Goal: Communication & Community: Answer question/provide support

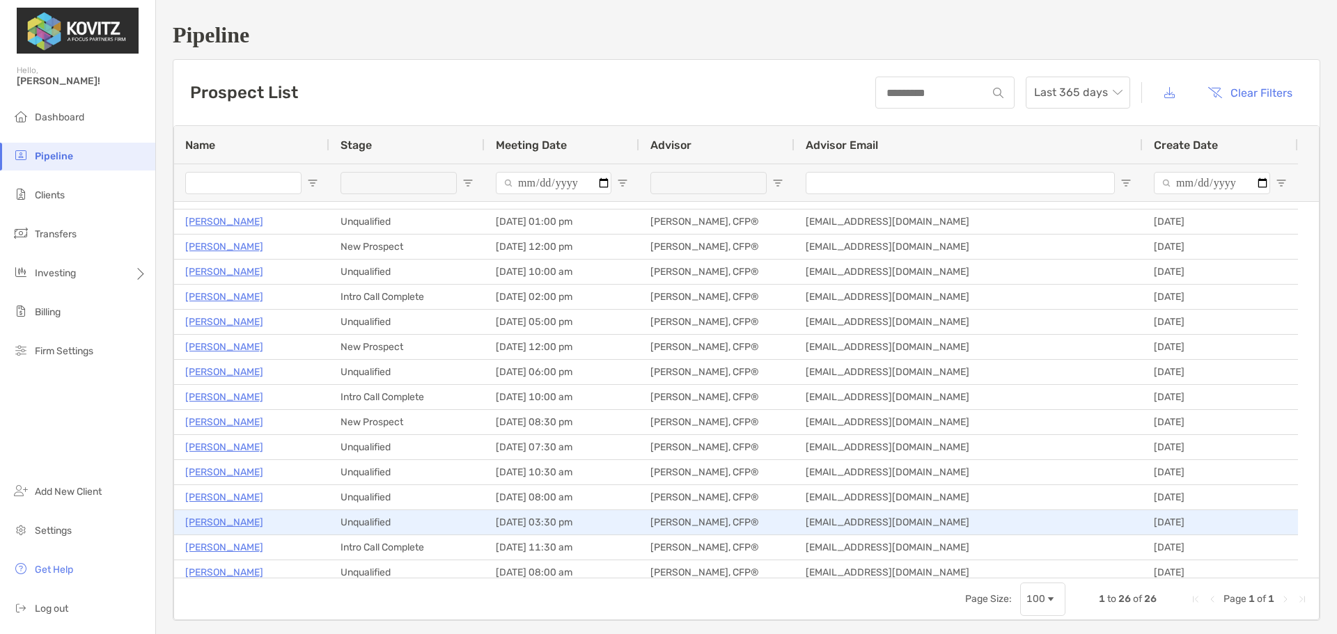
scroll to position [209, 0]
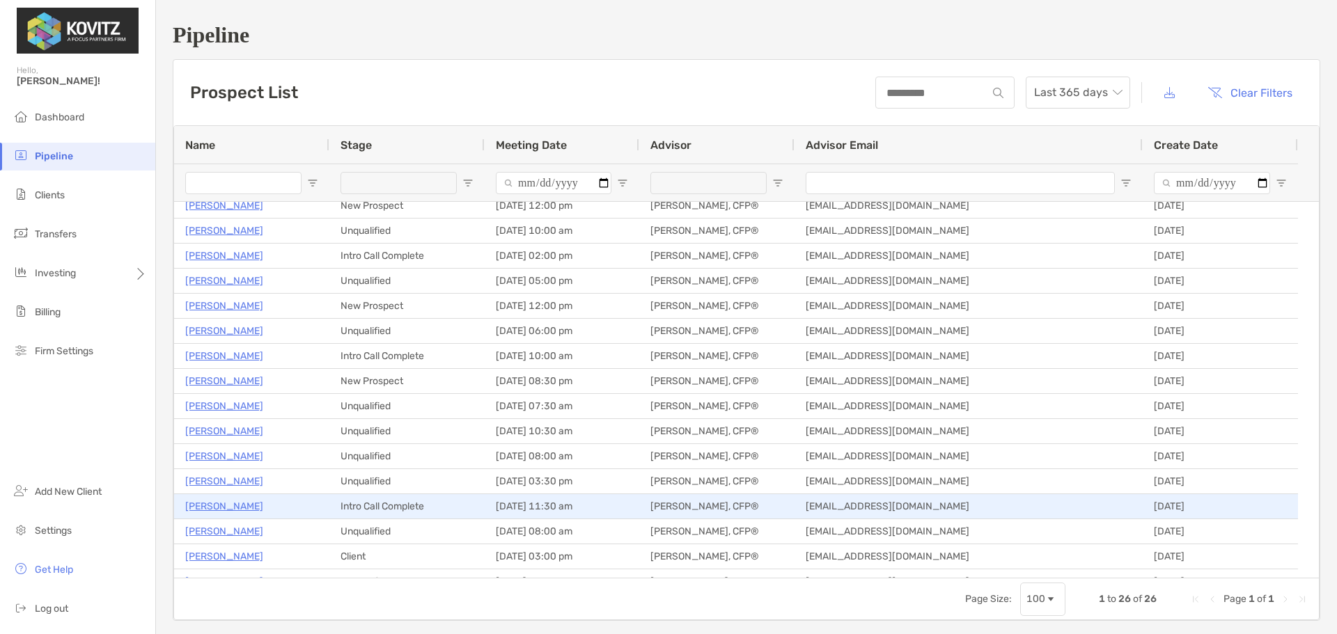
click at [214, 512] on p "Angela Schiller" at bounding box center [224, 506] width 78 height 17
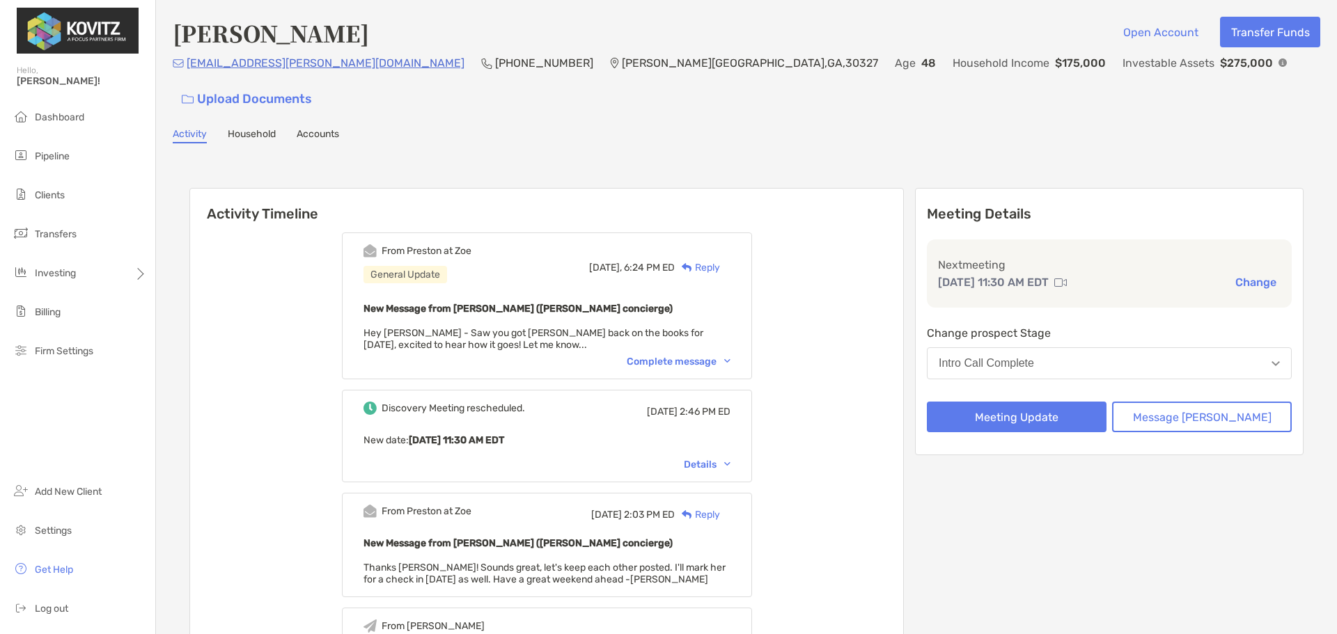
click at [689, 356] on div "Complete message" at bounding box center [679, 362] width 104 height 12
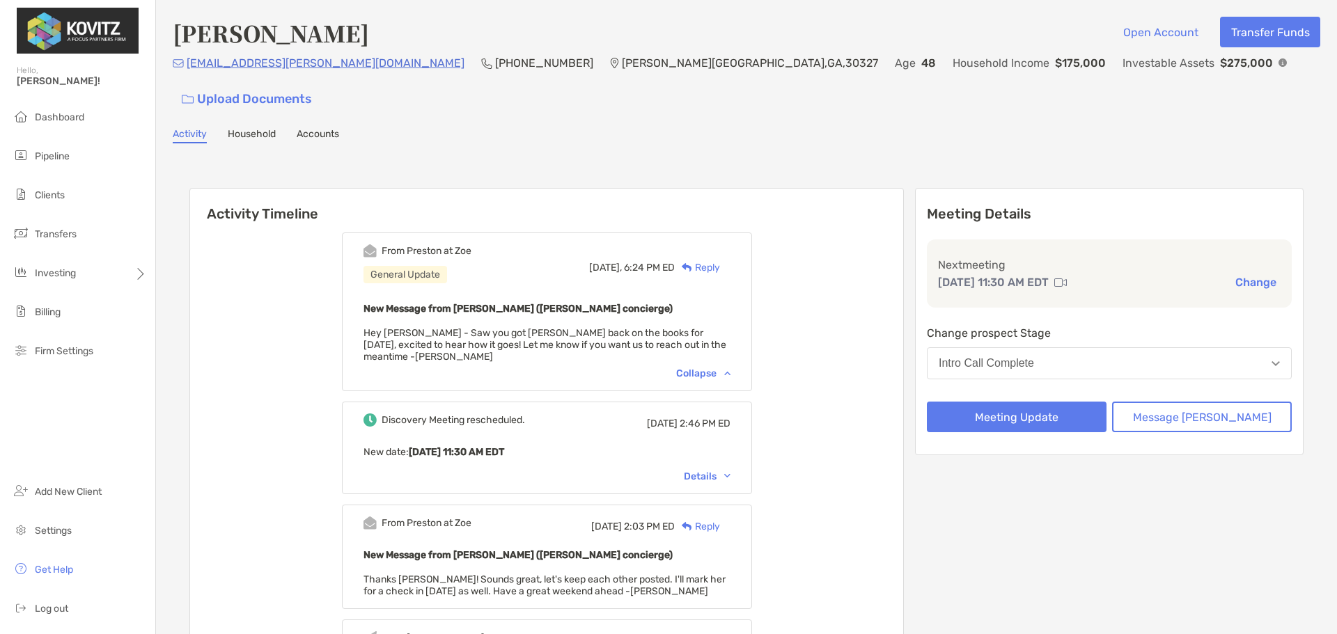
click at [720, 260] on div "Reply" at bounding box center [697, 267] width 45 height 15
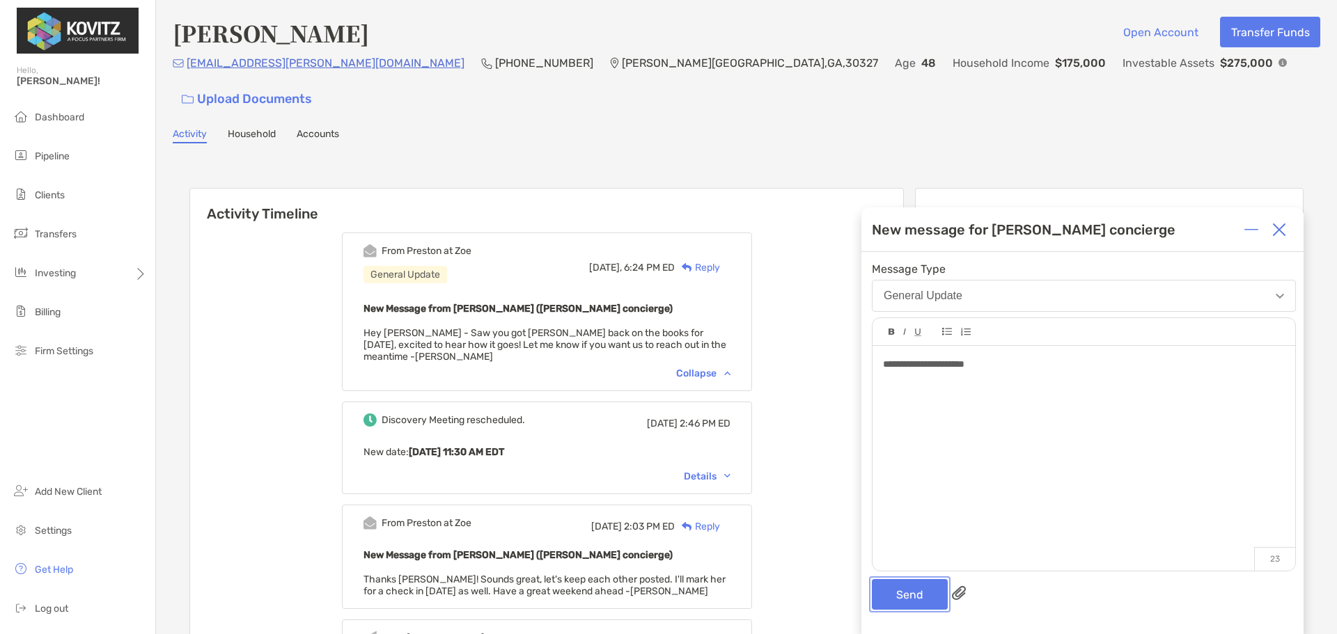
click at [898, 606] on button "Send" at bounding box center [910, 594] width 76 height 31
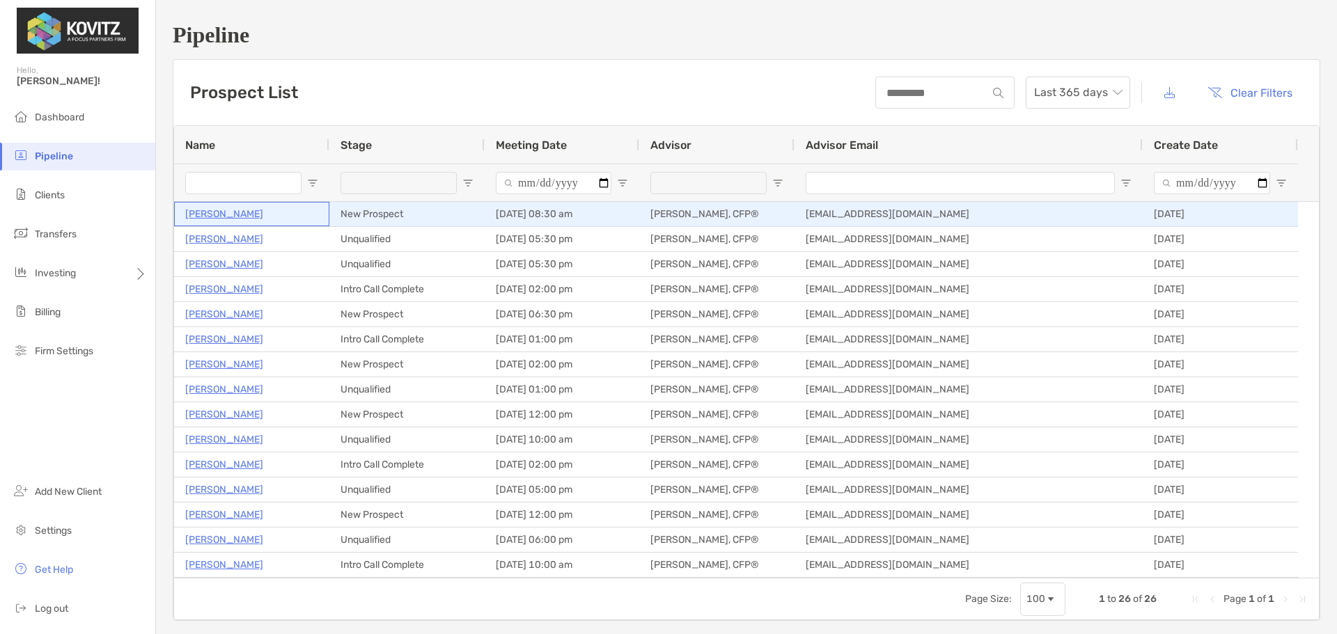
click at [224, 212] on p "Jordan Sposit" at bounding box center [224, 213] width 78 height 17
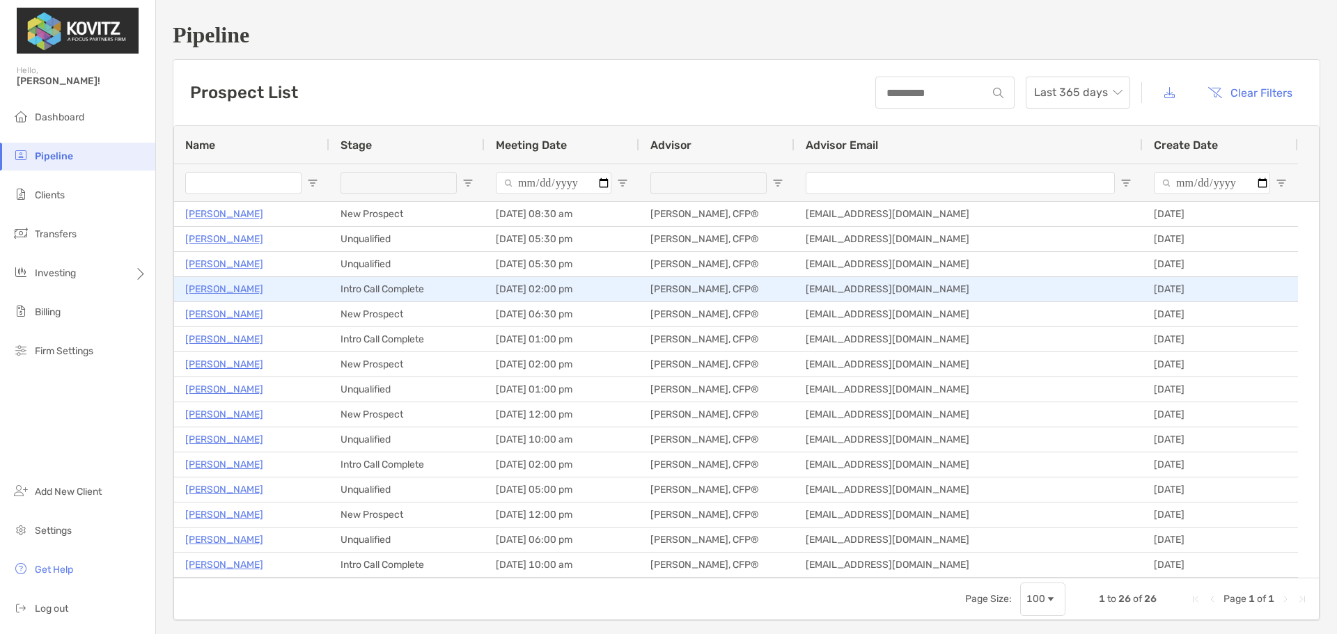
click at [214, 292] on p "Daniel Callton" at bounding box center [224, 289] width 78 height 17
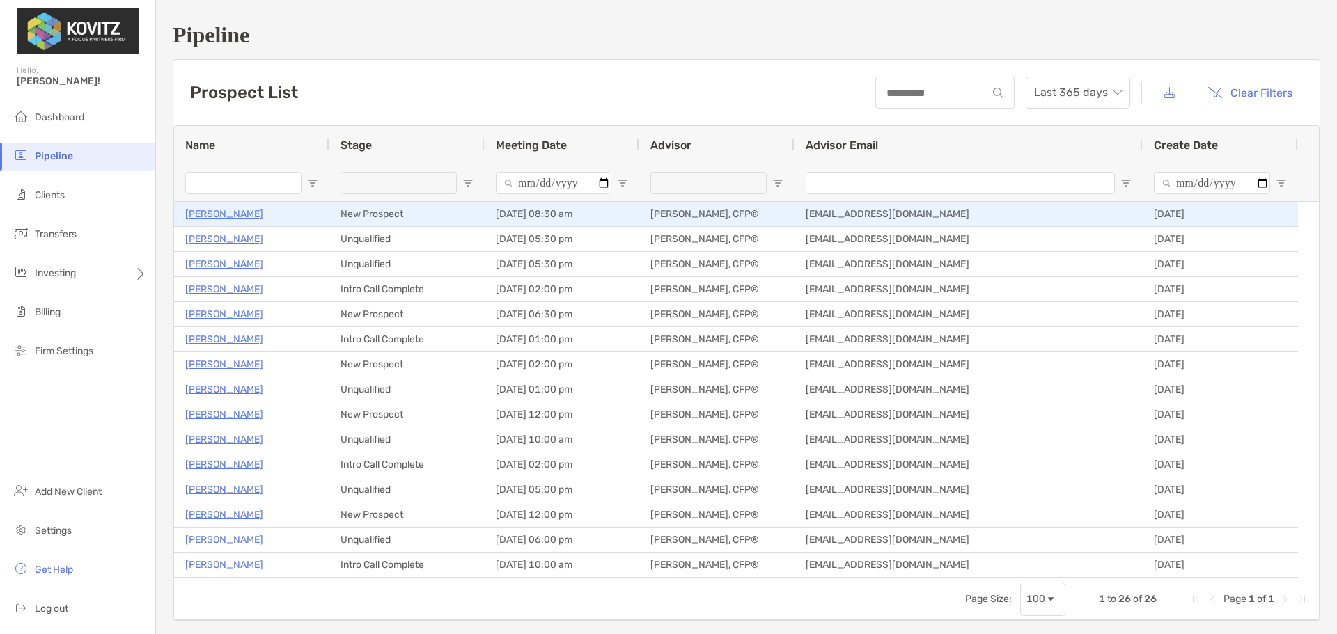
click at [205, 214] on p "Jordan Sposit" at bounding box center [224, 213] width 78 height 17
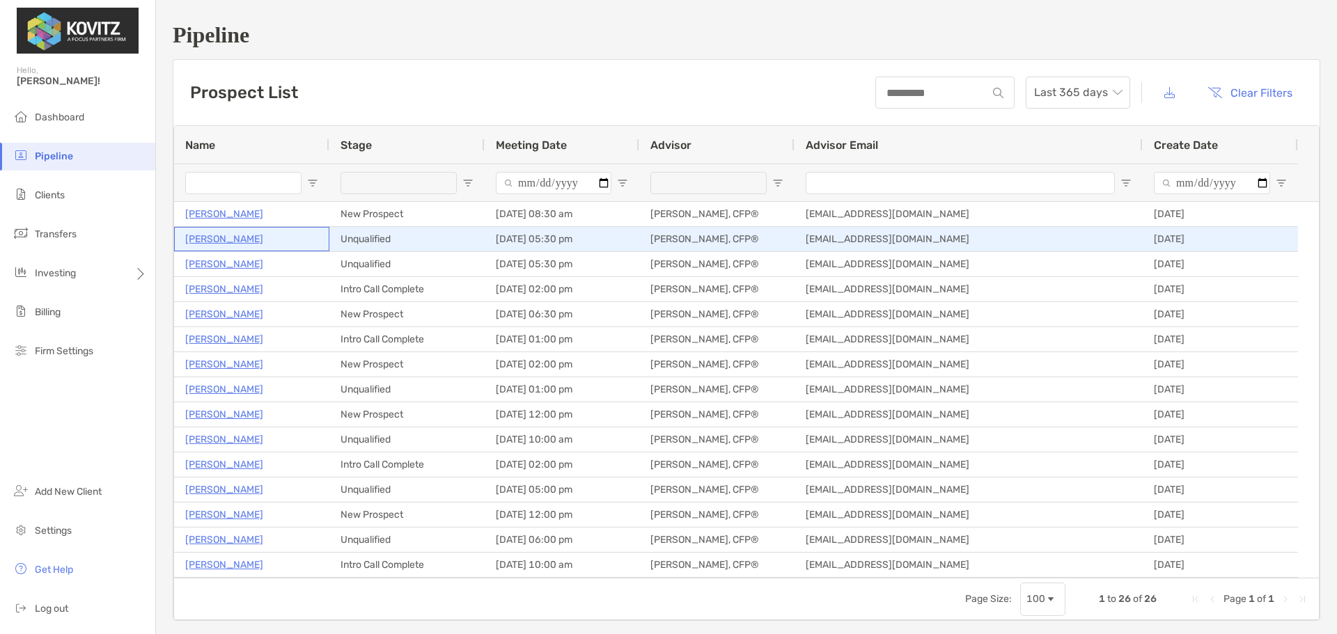
click at [225, 235] on p "Joseph Cocco" at bounding box center [224, 238] width 78 height 17
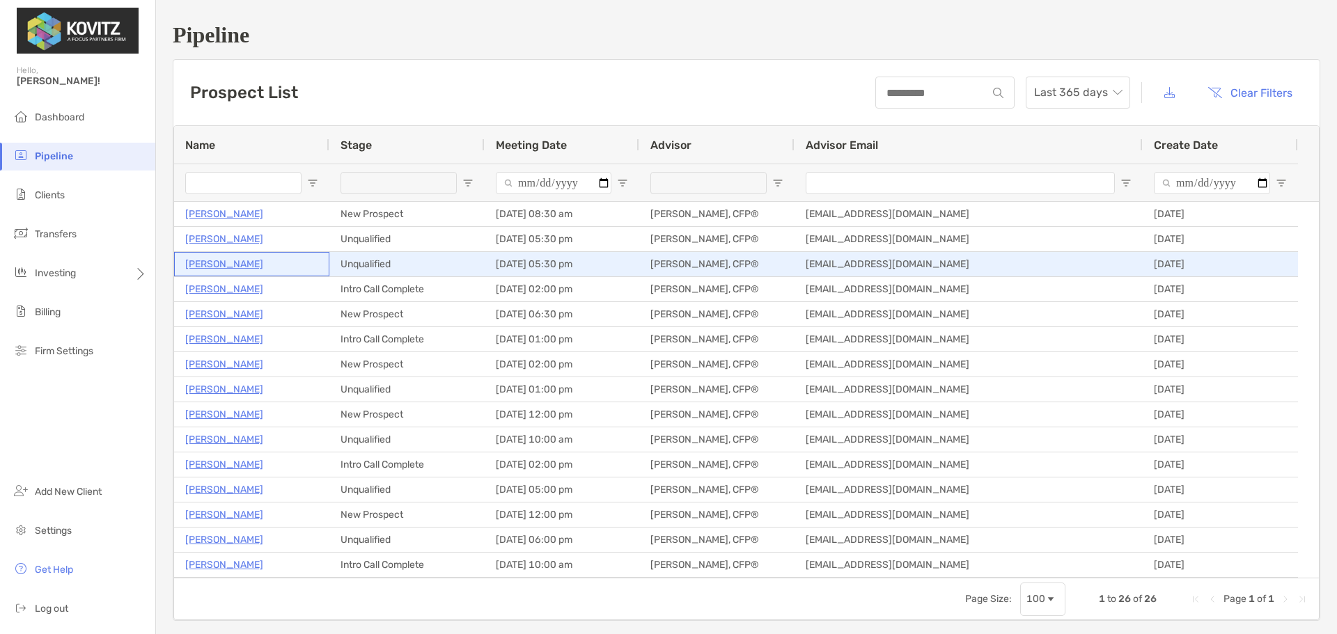
click at [224, 263] on p "[PERSON_NAME]" at bounding box center [224, 264] width 78 height 17
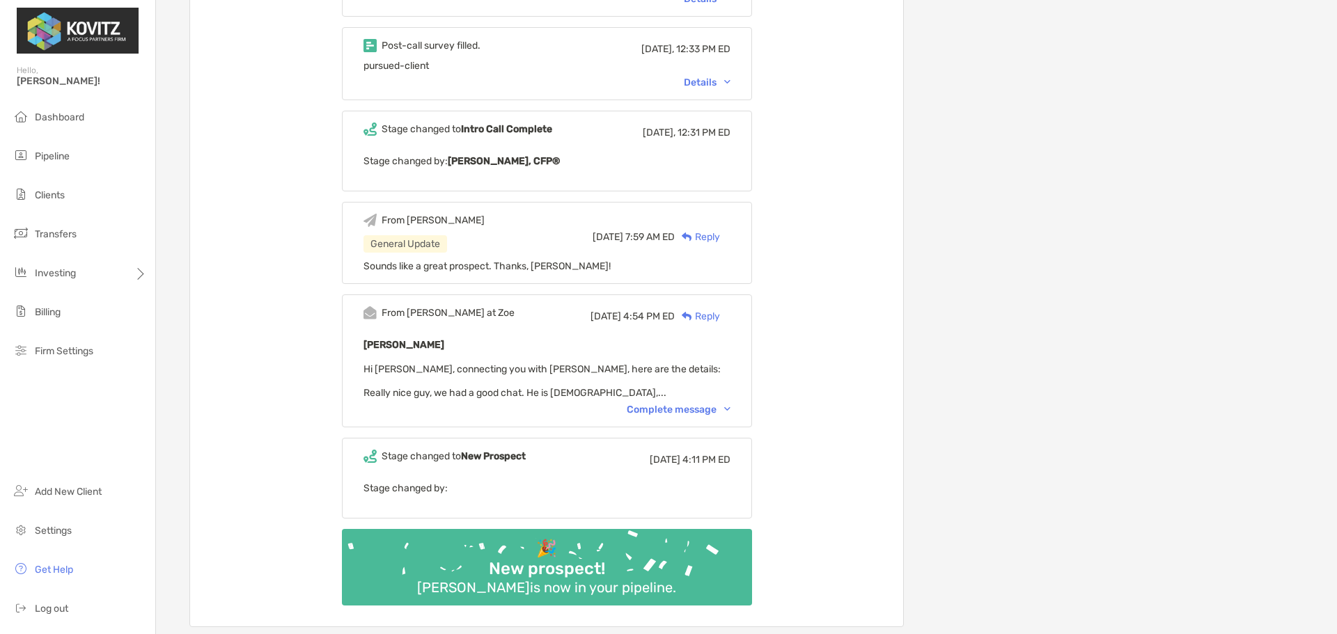
scroll to position [487, 0]
click at [707, 396] on div "Daniel Callton Hi Paul, connecting you with Daniel, here are the details: Reall…" at bounding box center [546, 366] width 367 height 63
click at [710, 406] on div "Complete message" at bounding box center [679, 408] width 104 height 12
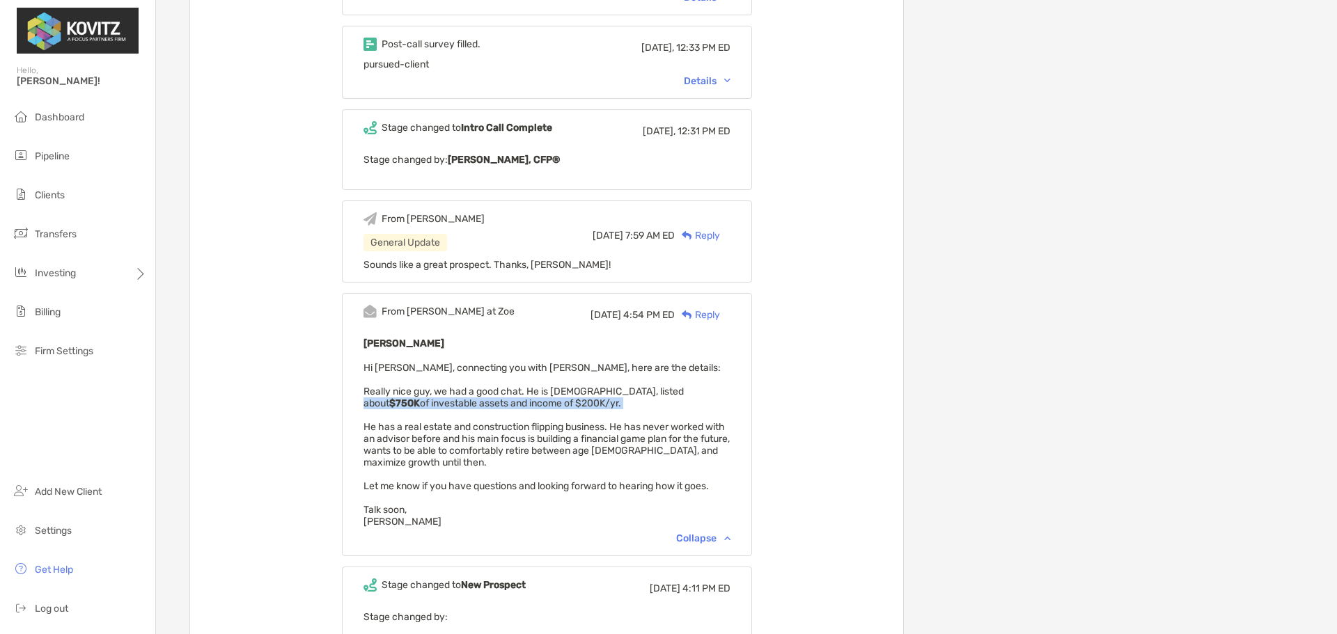
drag, startPoint x: 686, startPoint y: 389, endPoint x: 490, endPoint y: 413, distance: 197.8
click at [490, 413] on div "Daniel Callton Hi Paul, connecting you with Daniel, here are the details: Reall…" at bounding box center [546, 431] width 367 height 193
click at [570, 344] on p "Daniel Callton" at bounding box center [546, 343] width 367 height 17
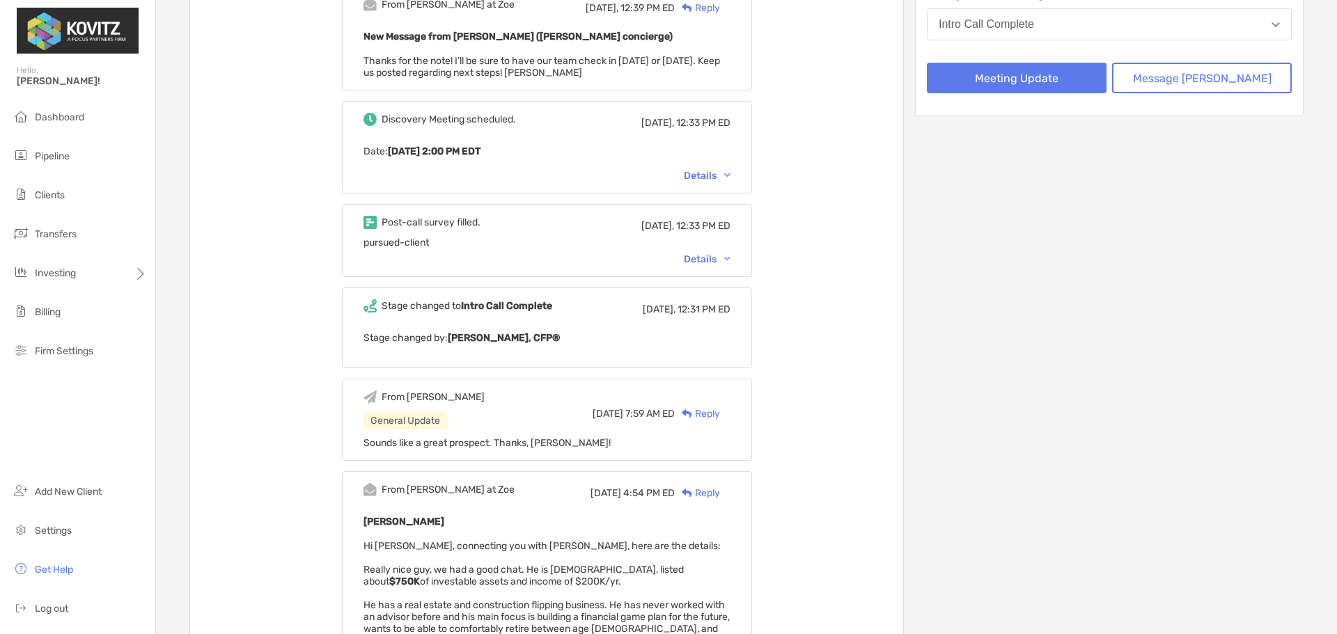
scroll to position [348, 0]
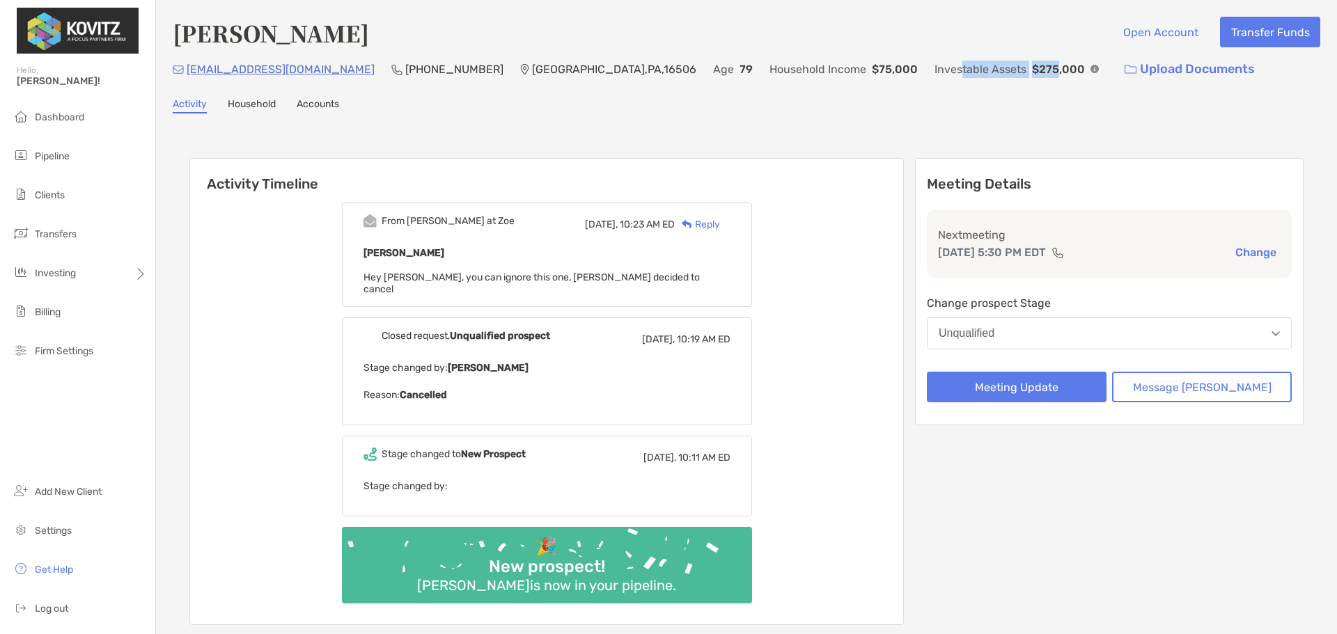
drag, startPoint x: 772, startPoint y: 66, endPoint x: 868, endPoint y: 65, distance: 96.1
click at [934, 65] on div "Investable Assets $275,000" at bounding box center [1016, 69] width 164 height 30
click at [881, 99] on div "Activity Household Accounts" at bounding box center [747, 105] width 1148 height 15
